Goal: Find specific page/section: Find specific page/section

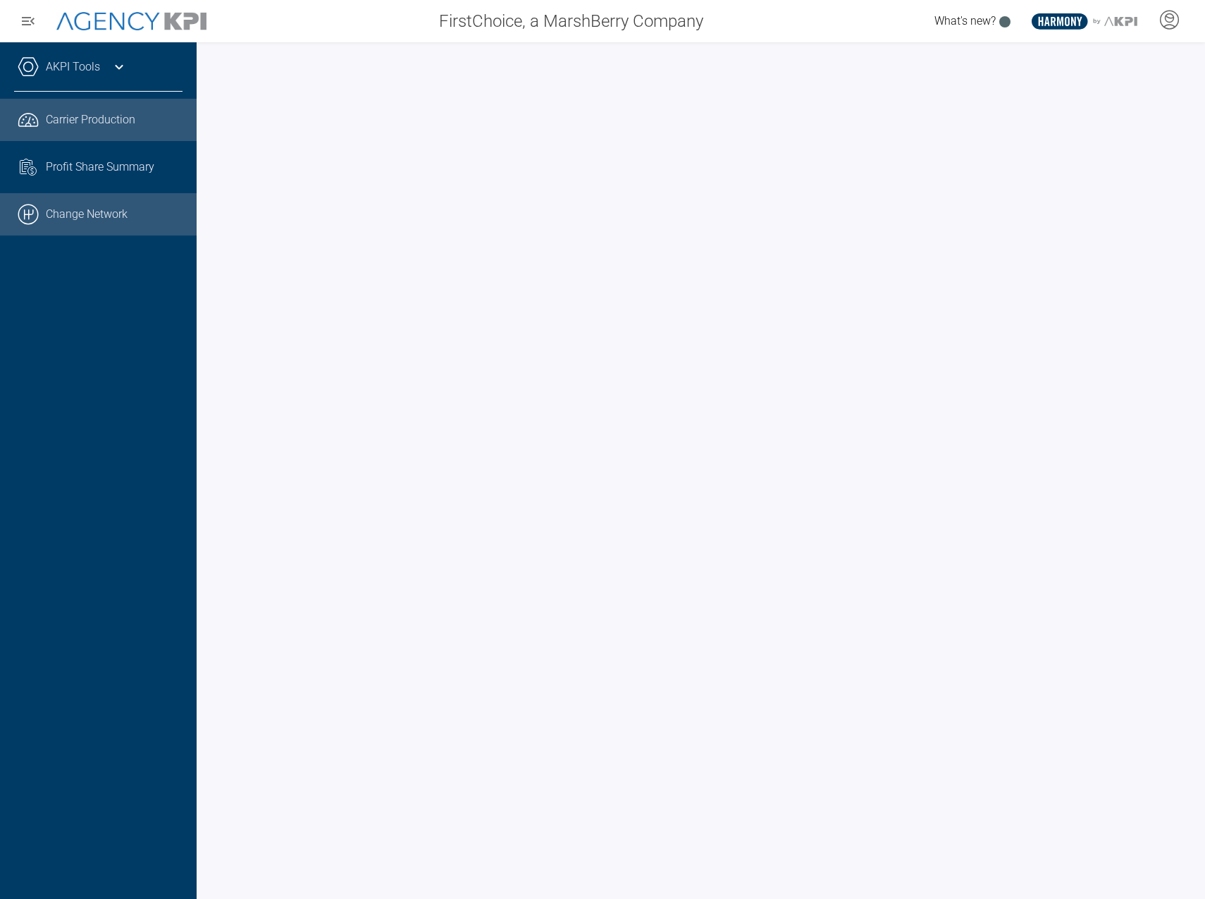
click at [75, 209] on link ".cls-1{fill:none;stroke:#000;stroke-linecap:round;stroke-linejoin:round;stroke-…" at bounding box center [98, 214] width 197 height 42
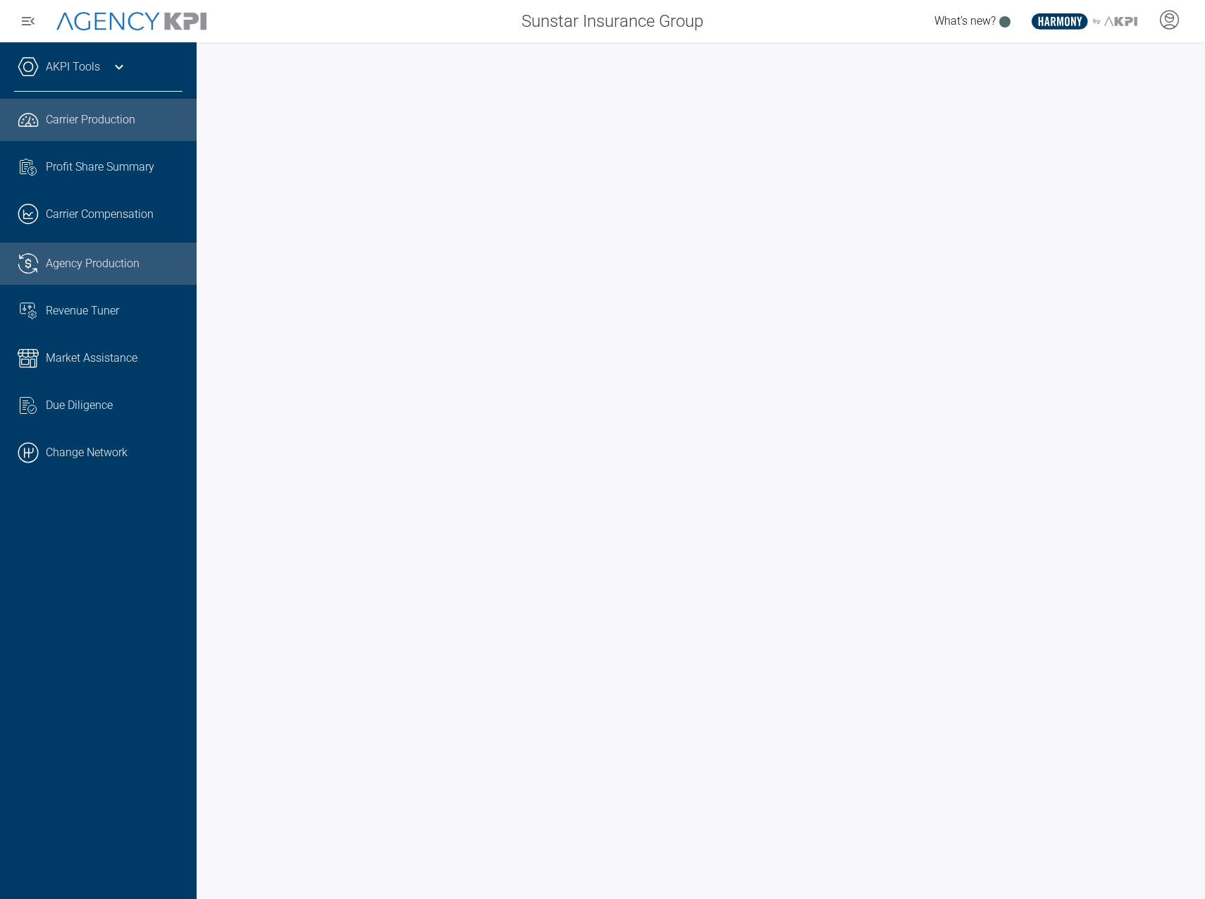
click at [134, 249] on link ".cls-1{fill:none;stroke:#221f20;stroke-linecap:round;stroke-linejoin:round;stro…" at bounding box center [98, 263] width 197 height 42
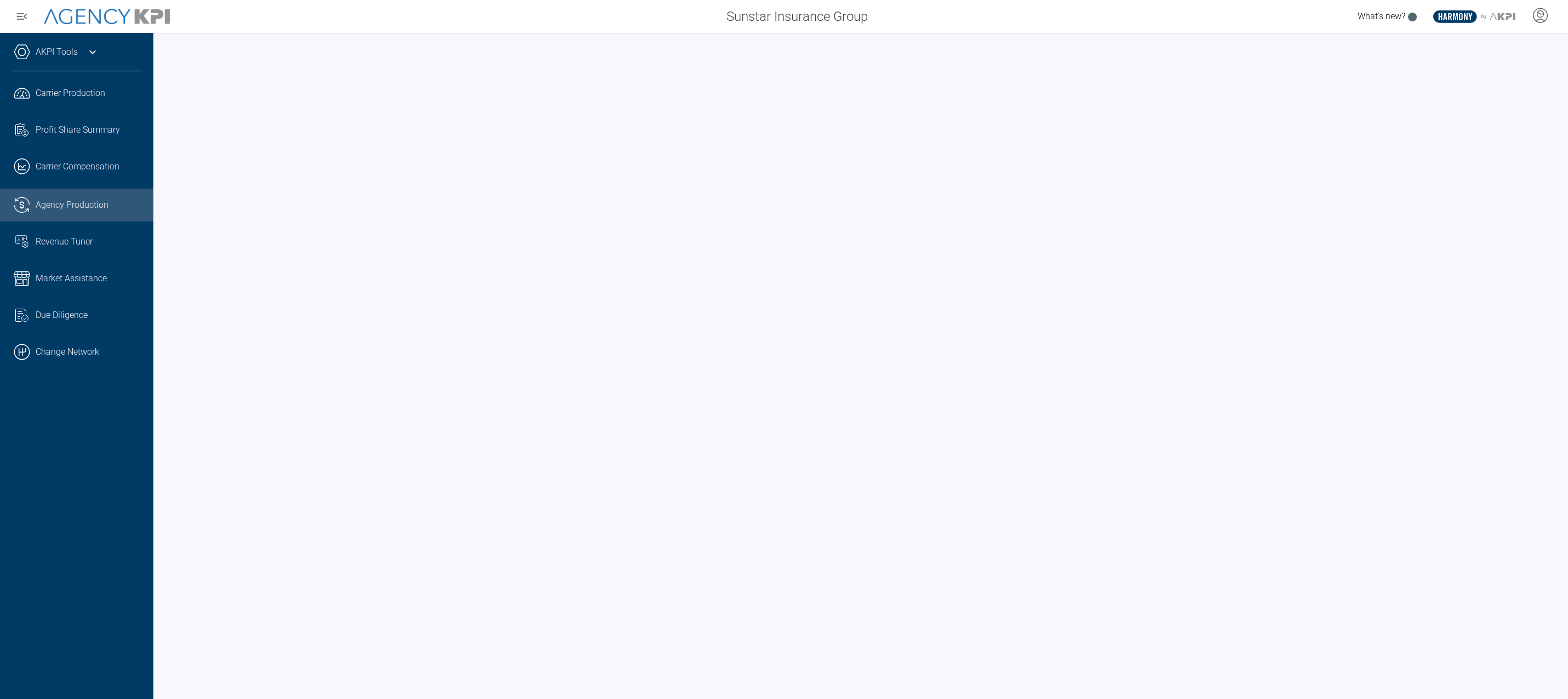
click at [937, 130] on div at bounding box center [861, 365] width 1415 height 666
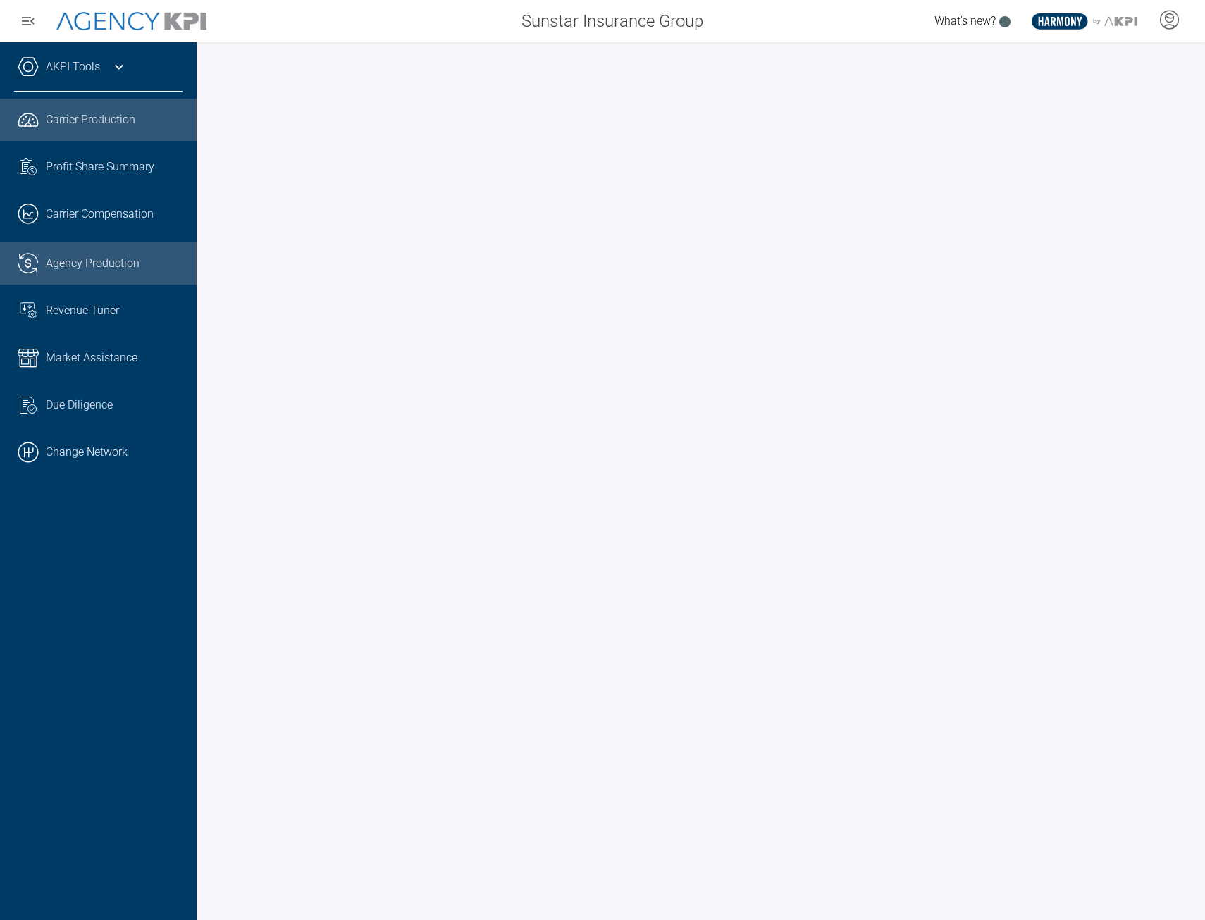
click at [51, 262] on span "Agency Production" at bounding box center [93, 263] width 94 height 17
